Goal: Information Seeking & Learning: Learn about a topic

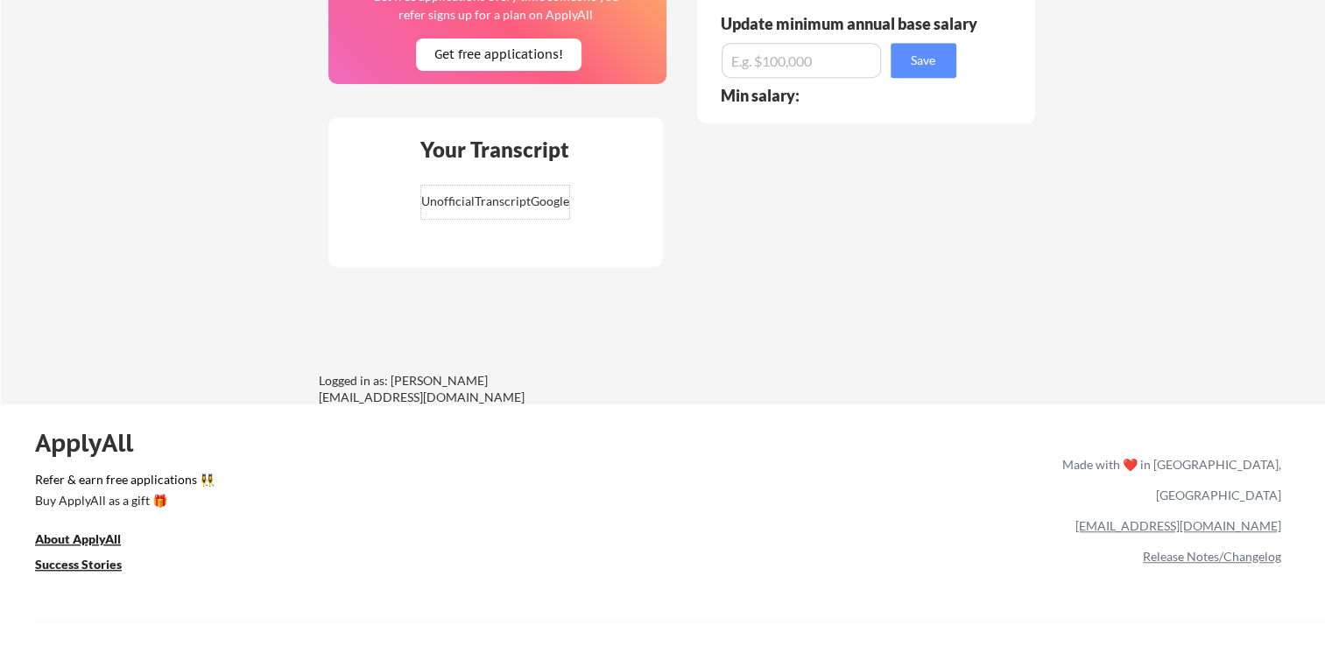
scroll to position [1181, 0]
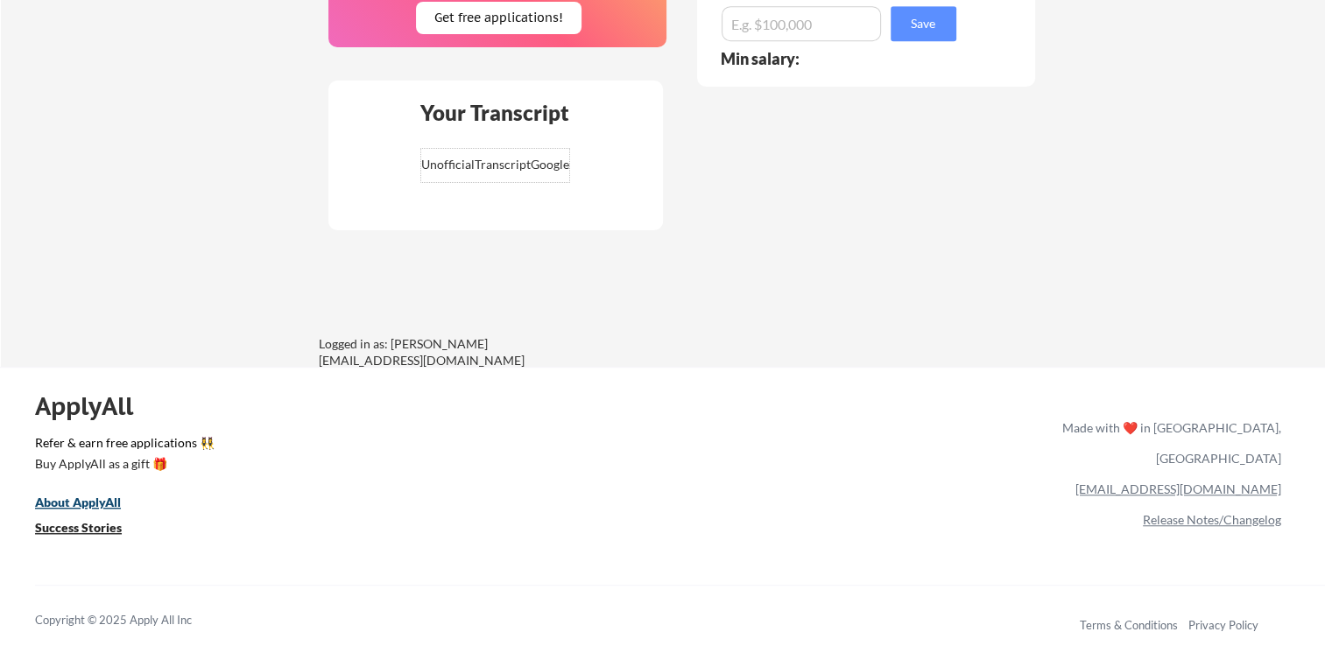
click at [116, 506] on u "About ApplyAll" at bounding box center [78, 502] width 86 height 15
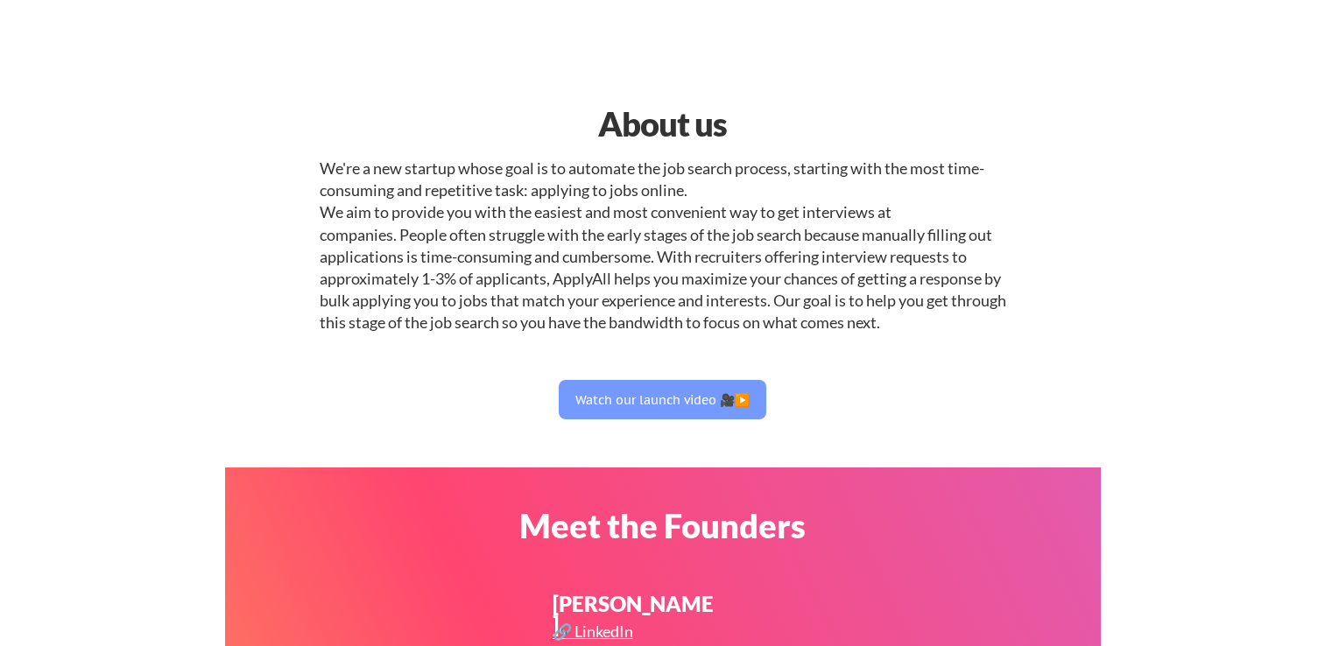
select select ""engineering""
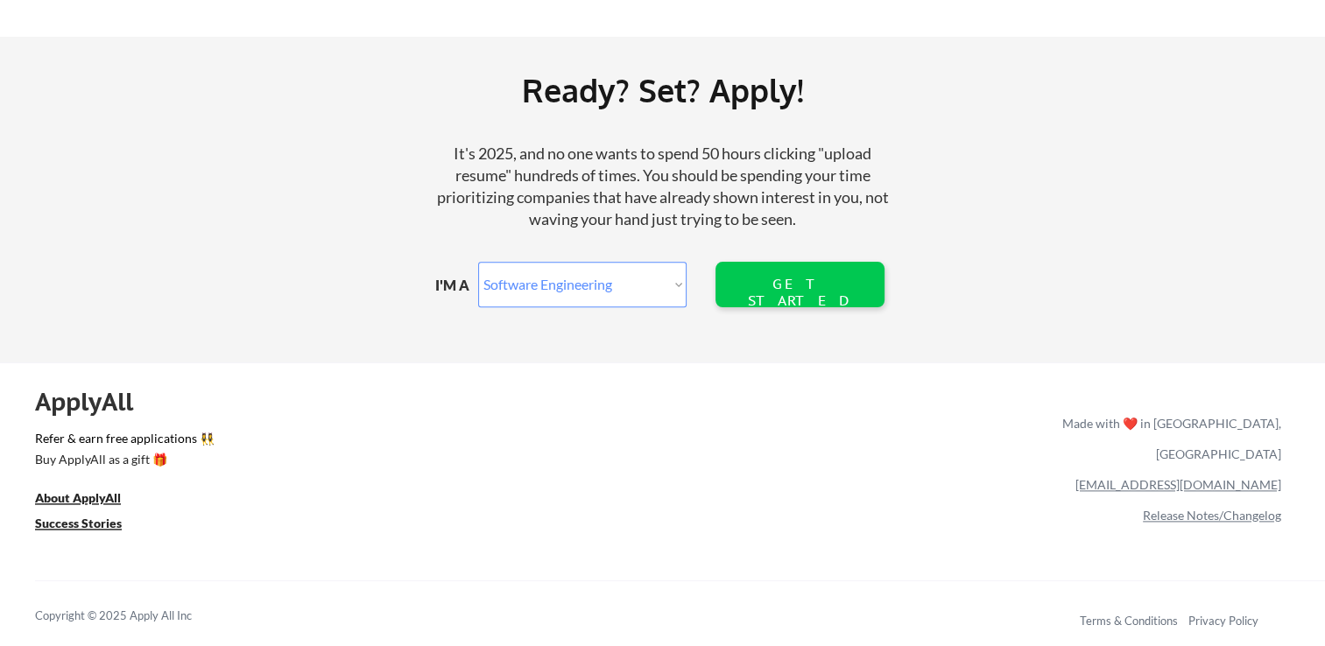
scroll to position [2079, 0]
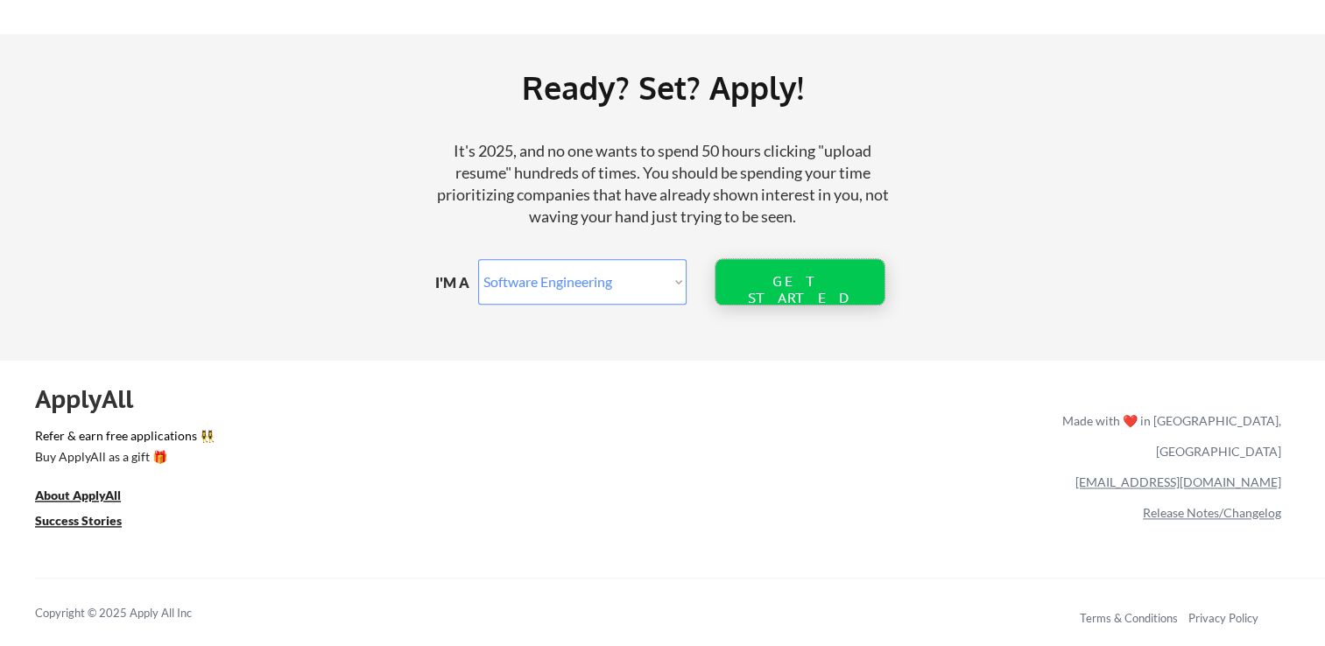
click at [837, 267] on div "GET STARTED" at bounding box center [800, 282] width 112 height 46
